Goal: Check status: Check status

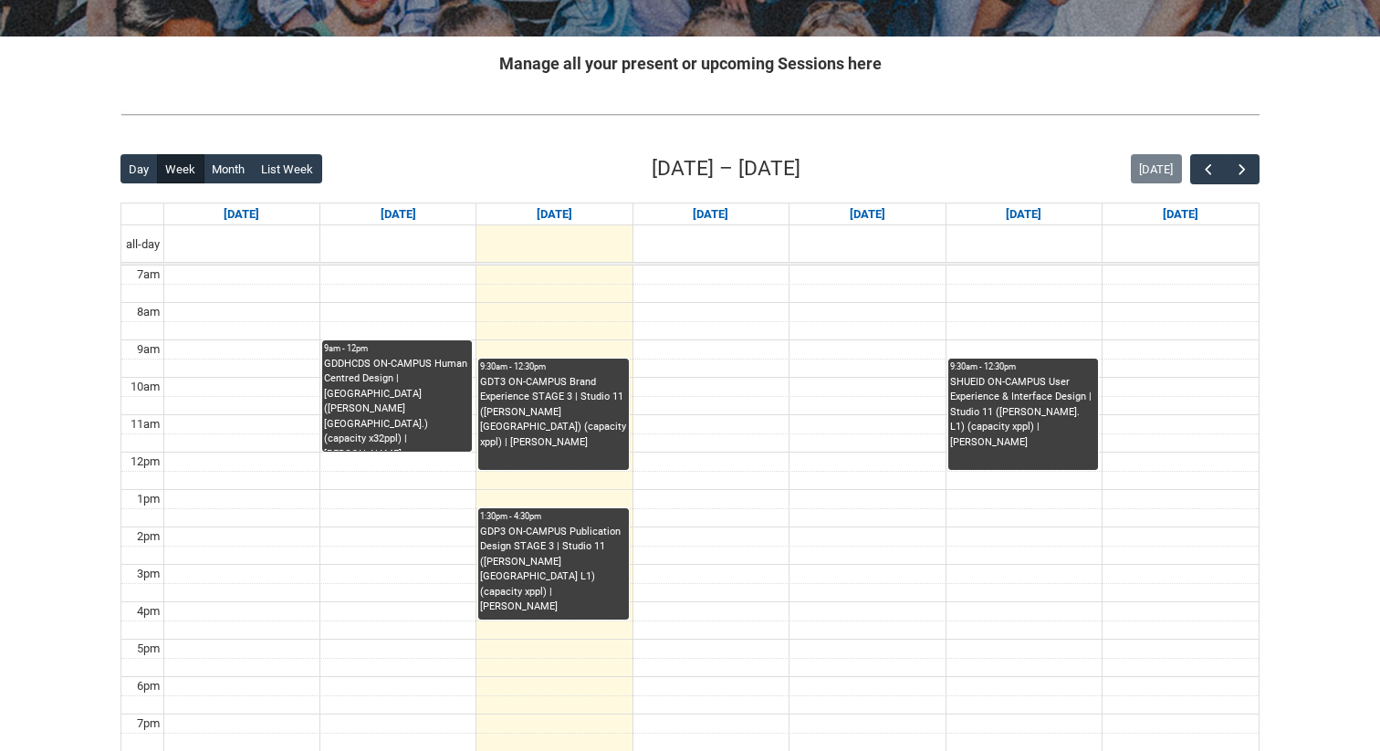
scroll to position [309, 0]
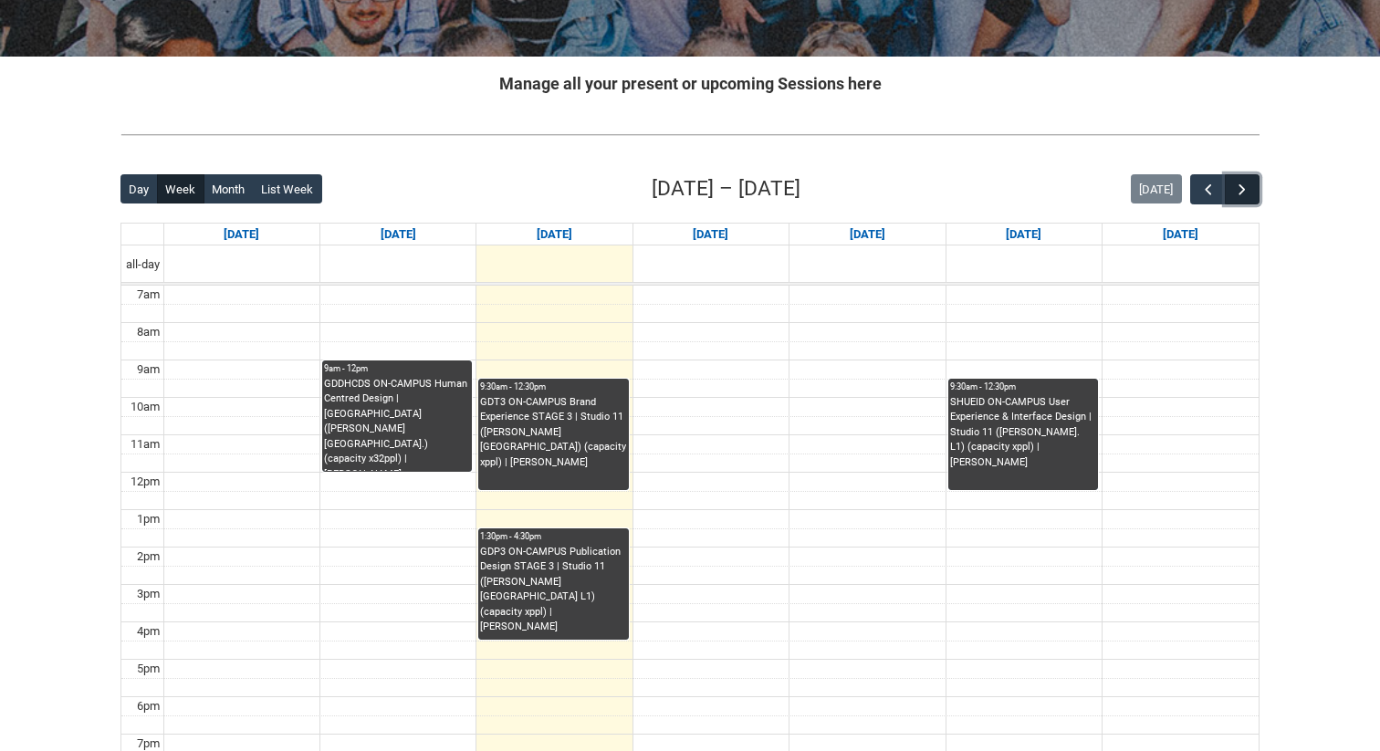
click at [1239, 186] on span "button" at bounding box center [1242, 190] width 18 height 18
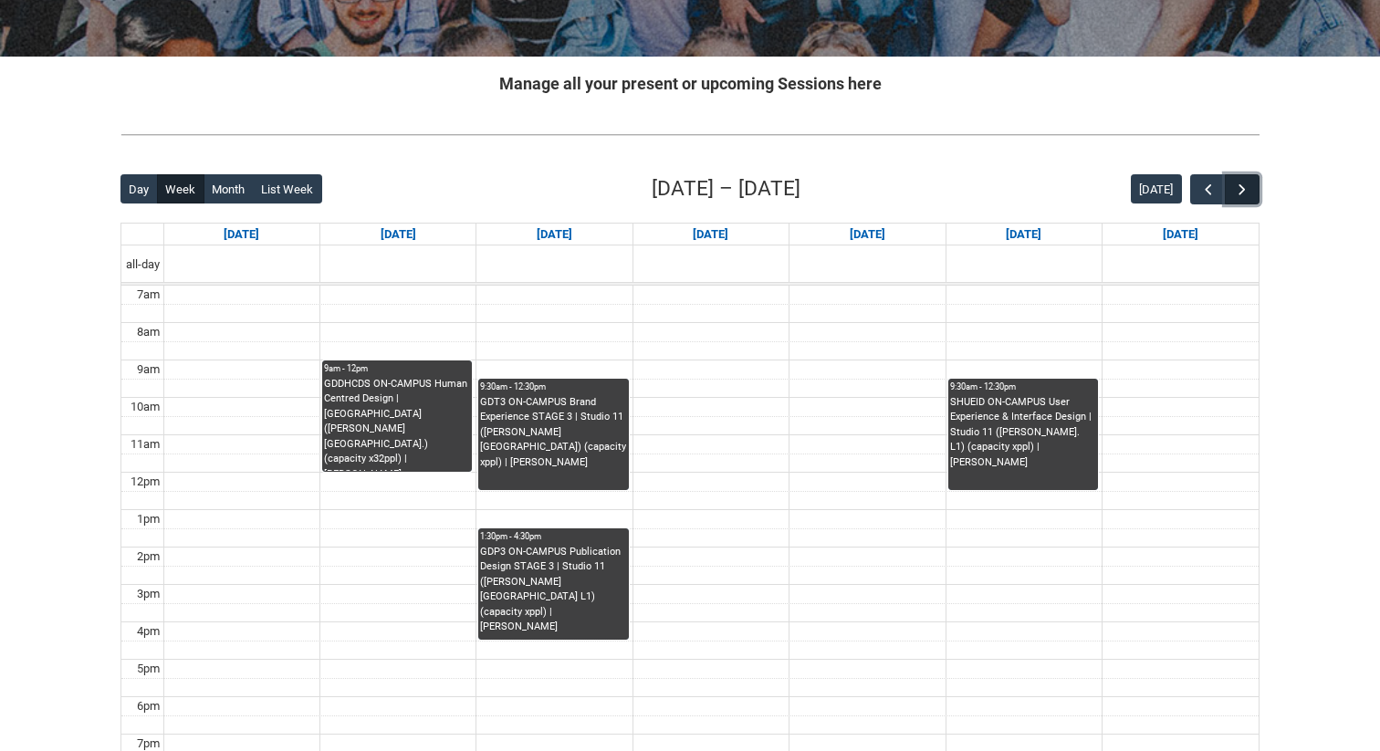
click at [1239, 186] on span "button" at bounding box center [1242, 190] width 18 height 18
click at [1186, 189] on div "[DATE]" at bounding box center [1195, 189] width 129 height 30
click at [1193, 192] on button "button" at bounding box center [1207, 189] width 35 height 30
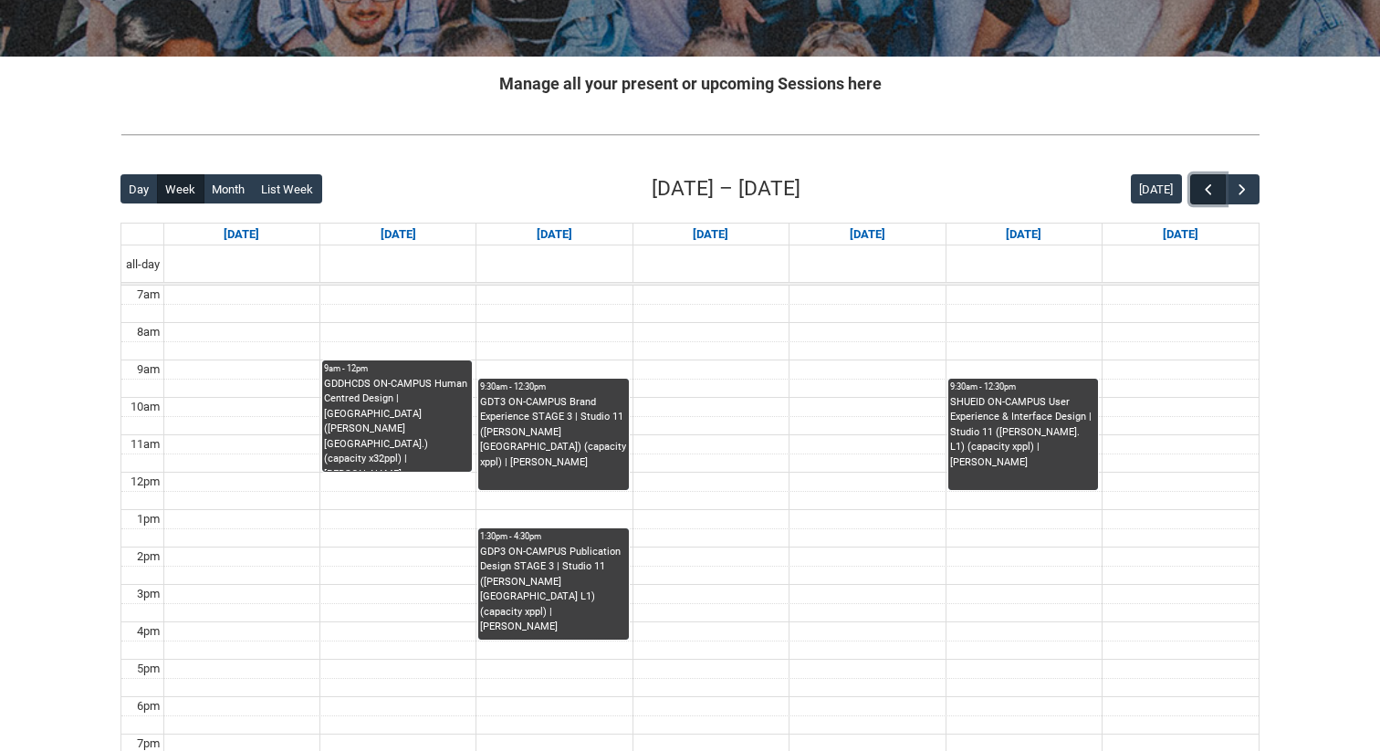
click at [1193, 192] on button "button" at bounding box center [1207, 189] width 35 height 30
